Goal: Complete application form

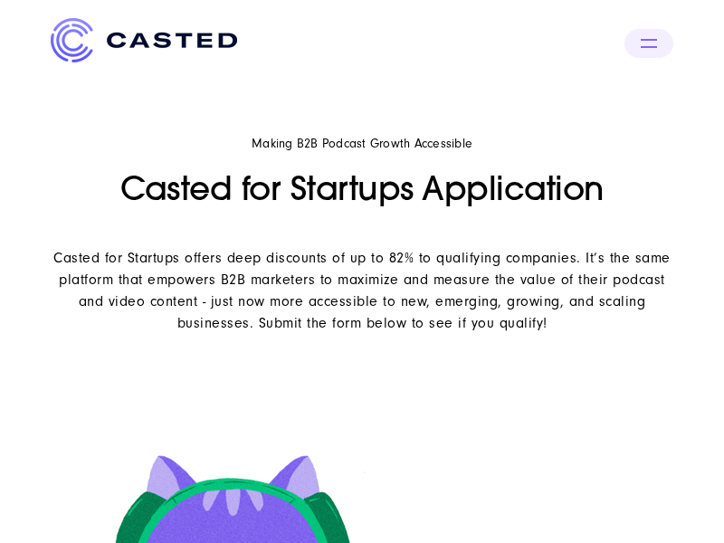
select select "$0 - $2M"
